Goal: Transaction & Acquisition: Purchase product/service

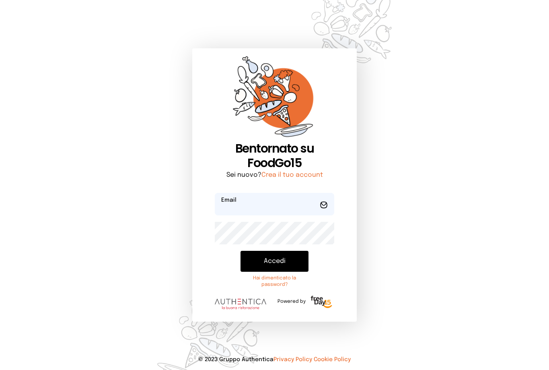
type input "**********"
click at [426, 211] on div "**********" at bounding box center [274, 185] width 549 height 370
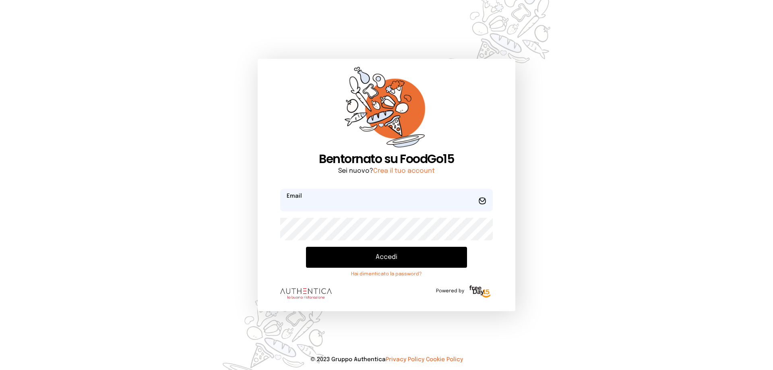
type input "**********"
click at [383, 255] on button "Accedi" at bounding box center [386, 257] width 161 height 21
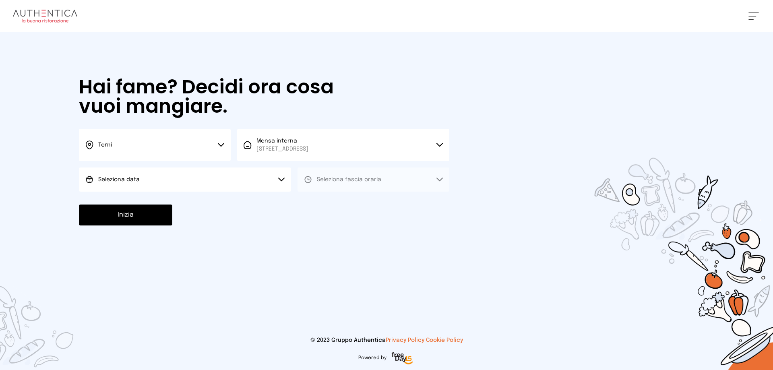
click at [221, 144] on icon at bounding box center [221, 145] width 6 height 4
click at [102, 169] on span "Terni" at bounding box center [105, 172] width 14 height 8
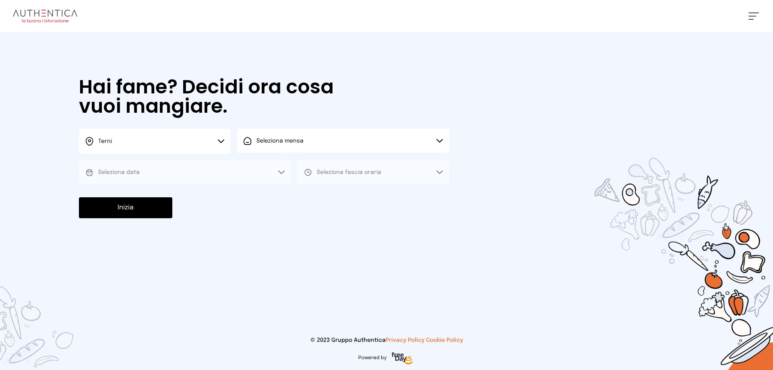
click at [437, 138] on button "Seleziona mensa" at bounding box center [343, 141] width 212 height 24
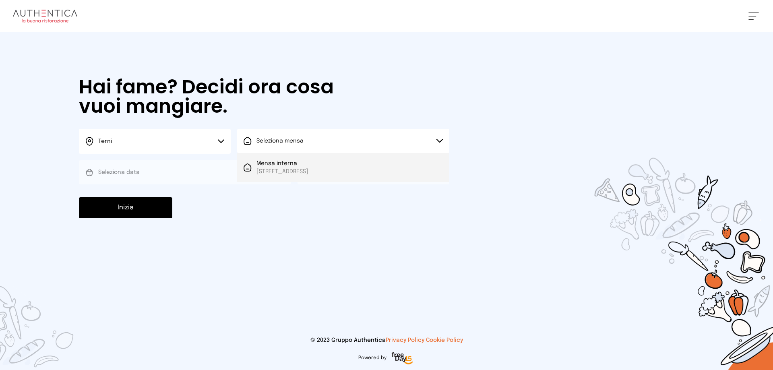
click at [303, 171] on span "[STREET_ADDRESS]" at bounding box center [282, 171] width 52 height 8
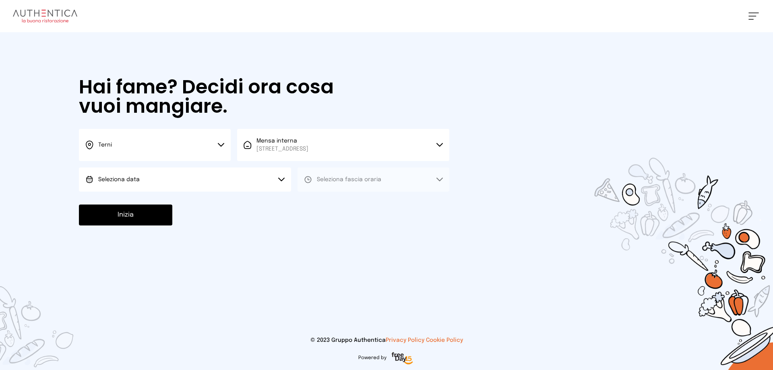
click at [281, 177] on button "Seleziona data" at bounding box center [185, 179] width 212 height 24
click at [128, 202] on span "[DATE], [DATE]" at bounding box center [117, 202] width 39 height 8
click at [439, 175] on button "Seleziona fascia oraria" at bounding box center [373, 179] width 152 height 24
click at [329, 202] on span "Pranzo" at bounding box center [326, 202] width 19 height 8
click at [155, 218] on button "Inizia" at bounding box center [125, 214] width 93 height 21
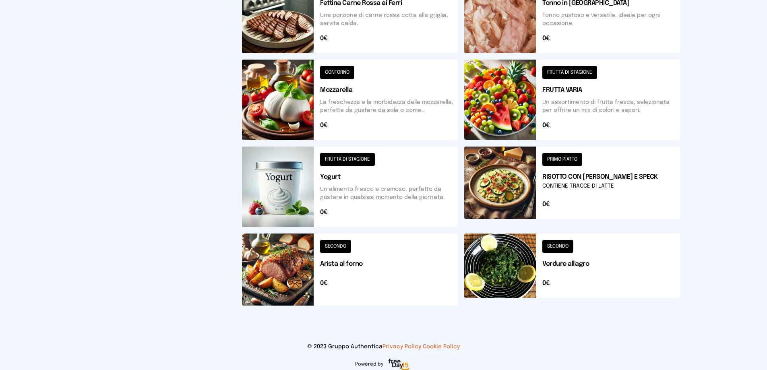
scroll to position [288, 0]
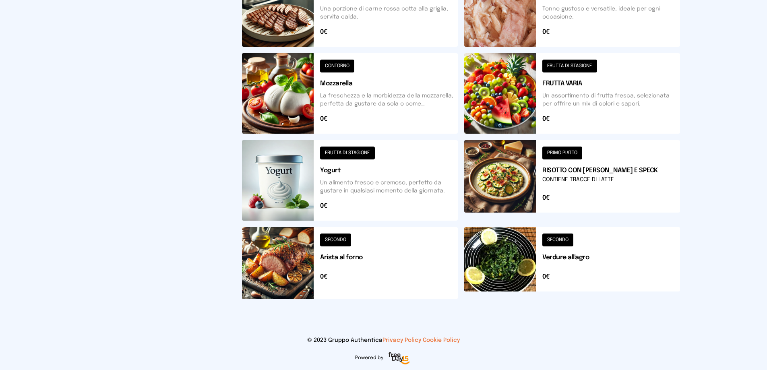
click at [555, 239] on button at bounding box center [572, 263] width 216 height 72
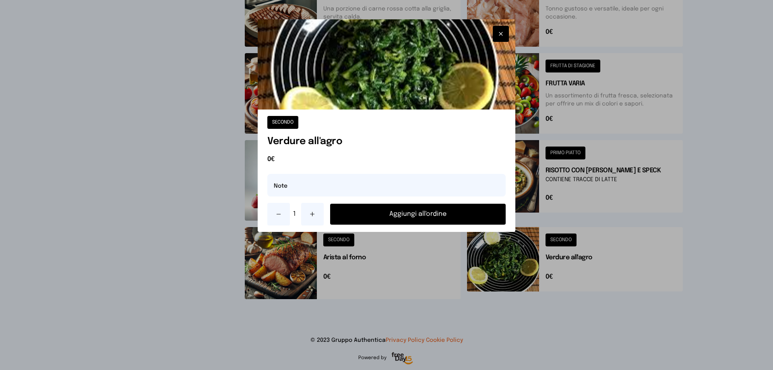
click at [431, 212] on button "Aggiungi all'ordine" at bounding box center [417, 214] width 175 height 21
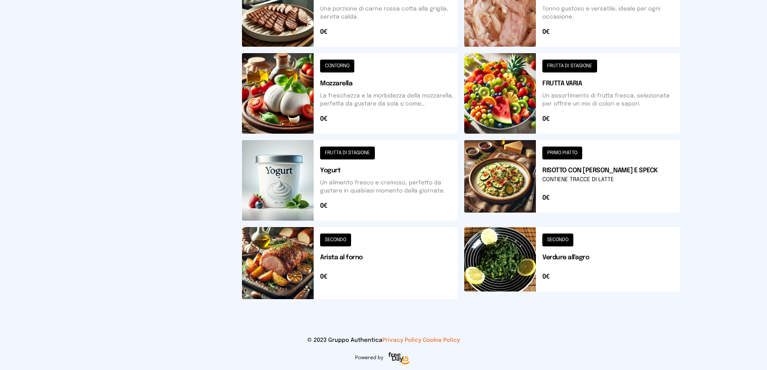
click at [337, 239] on button at bounding box center [350, 263] width 216 height 72
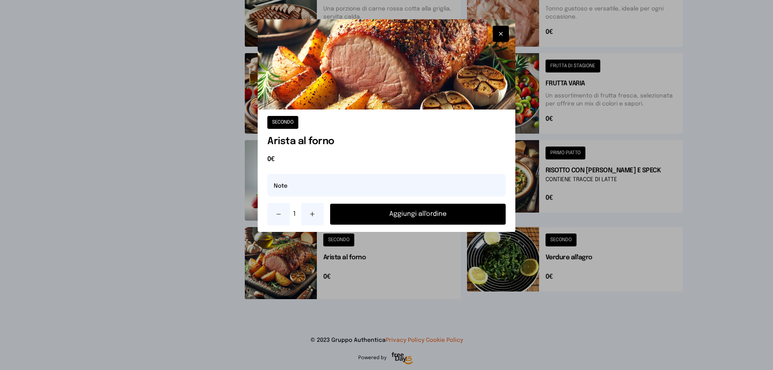
click at [409, 214] on button "Aggiungi all'ordine" at bounding box center [417, 214] width 175 height 21
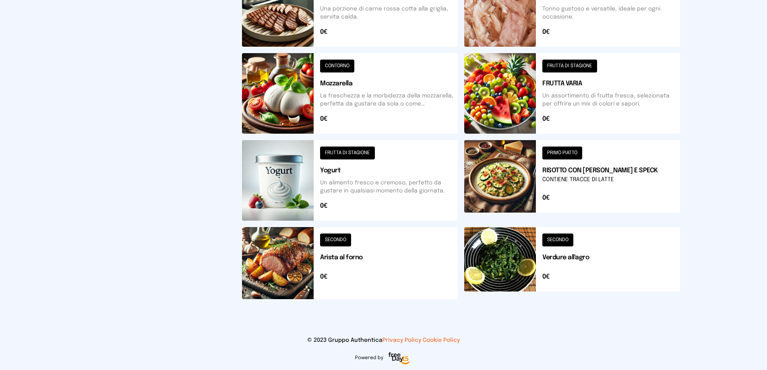
click at [566, 153] on button at bounding box center [572, 180] width 216 height 80
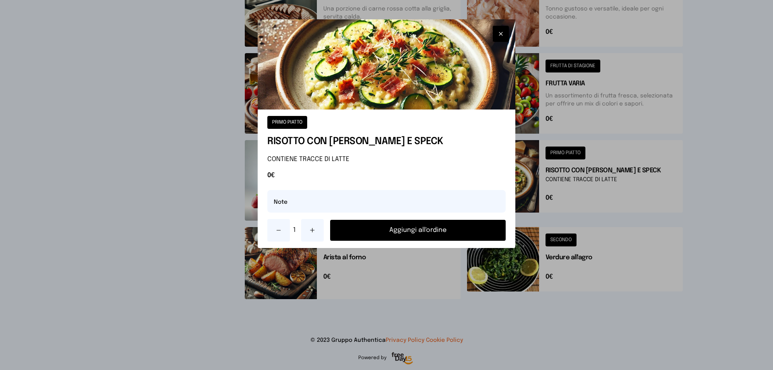
click at [412, 231] on button "Aggiungi all'ordine" at bounding box center [417, 230] width 175 height 21
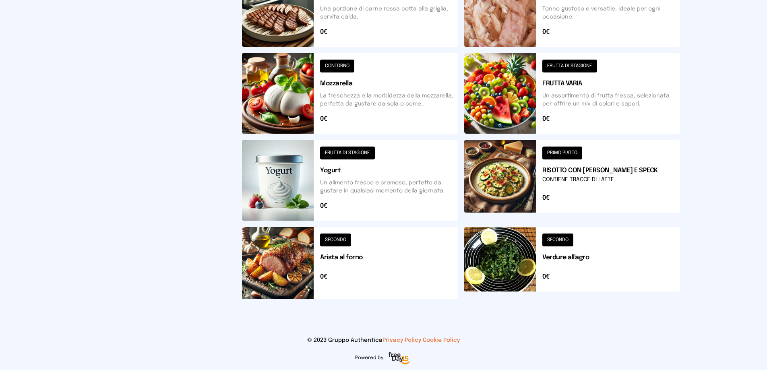
click at [570, 66] on button at bounding box center [572, 93] width 216 height 80
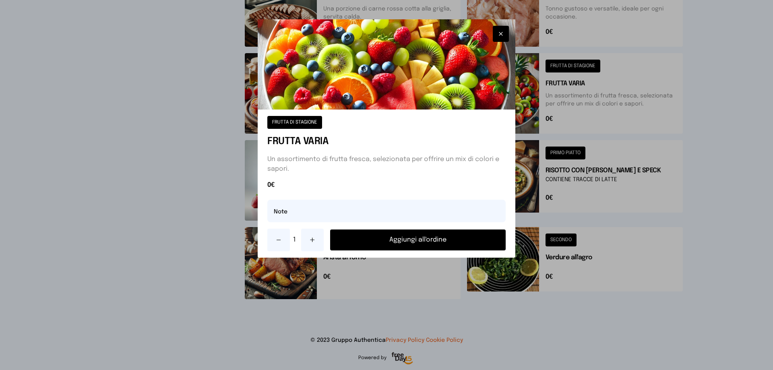
click at [405, 242] on button "Aggiungi all'ordine" at bounding box center [417, 239] width 175 height 21
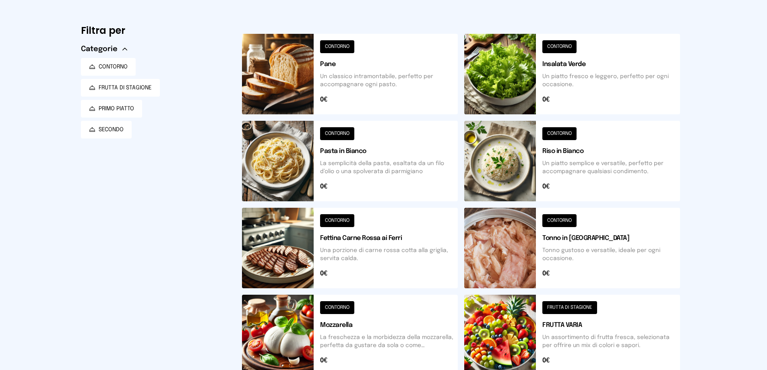
scroll to position [6, 0]
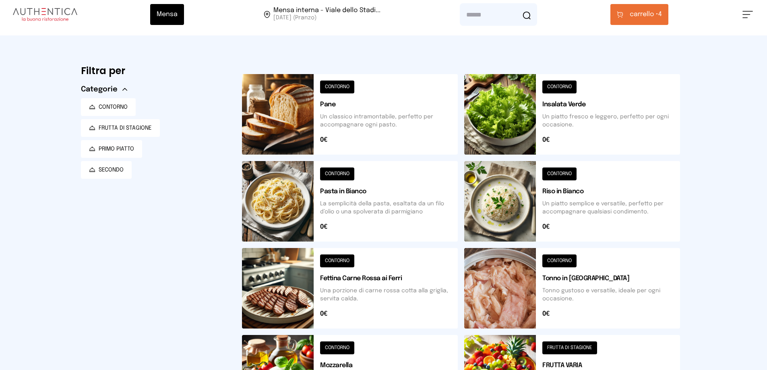
click at [343, 85] on button at bounding box center [350, 114] width 216 height 80
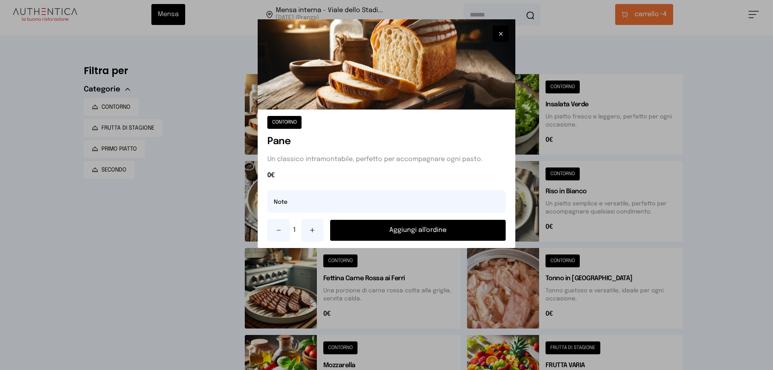
click at [414, 226] on button "Aggiungi all'ordine" at bounding box center [417, 230] width 175 height 21
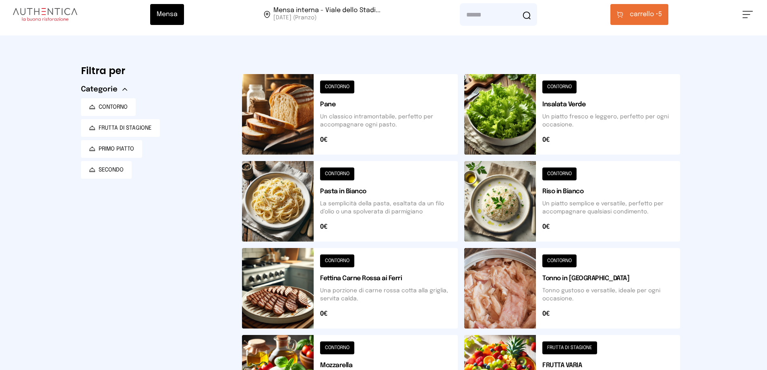
click at [662, 14] on span "carrello • 5" at bounding box center [645, 15] width 32 height 10
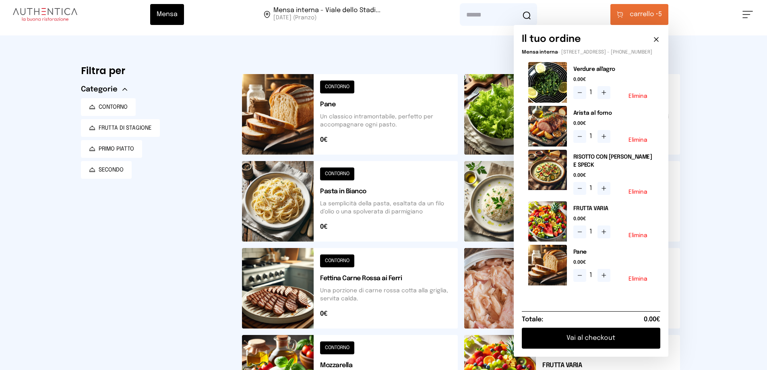
click at [647, 347] on button "Vai al checkout" at bounding box center [590, 338] width 138 height 21
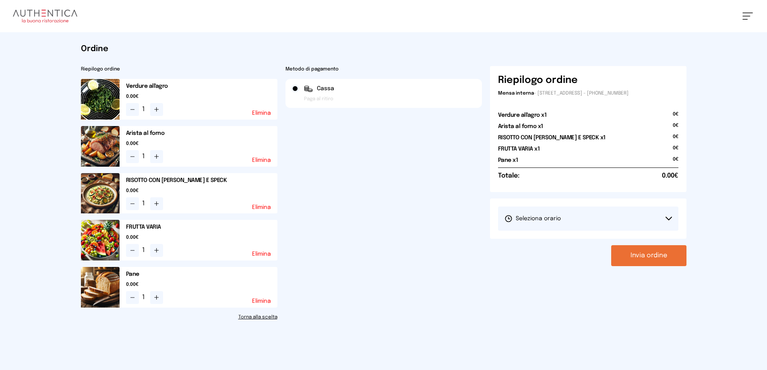
click at [667, 219] on icon at bounding box center [669, 218] width 6 height 3
click at [517, 241] on span "1° Turno (13:00 - 15:00)" at bounding box center [534, 241] width 61 height 8
click at [653, 257] on button "Invia ordine" at bounding box center [648, 255] width 75 height 21
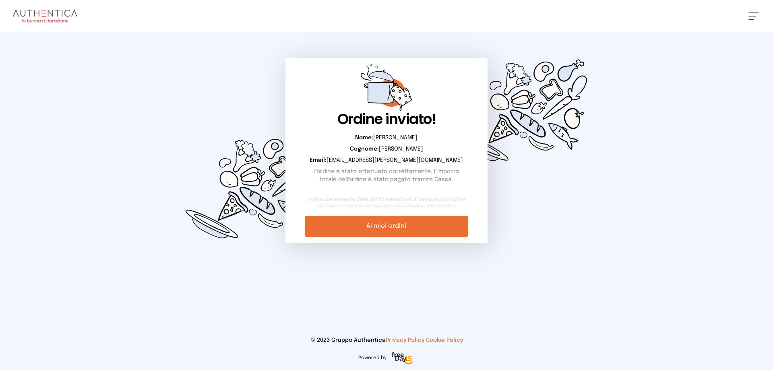
click at [399, 224] on link "Ai miei ordini" at bounding box center [386, 226] width 163 height 21
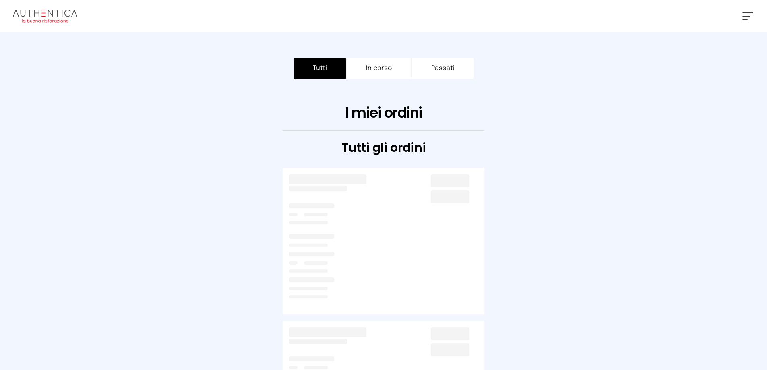
click at [320, 63] on button "Tutti" at bounding box center [319, 68] width 53 height 21
